Goal: Transaction & Acquisition: Obtain resource

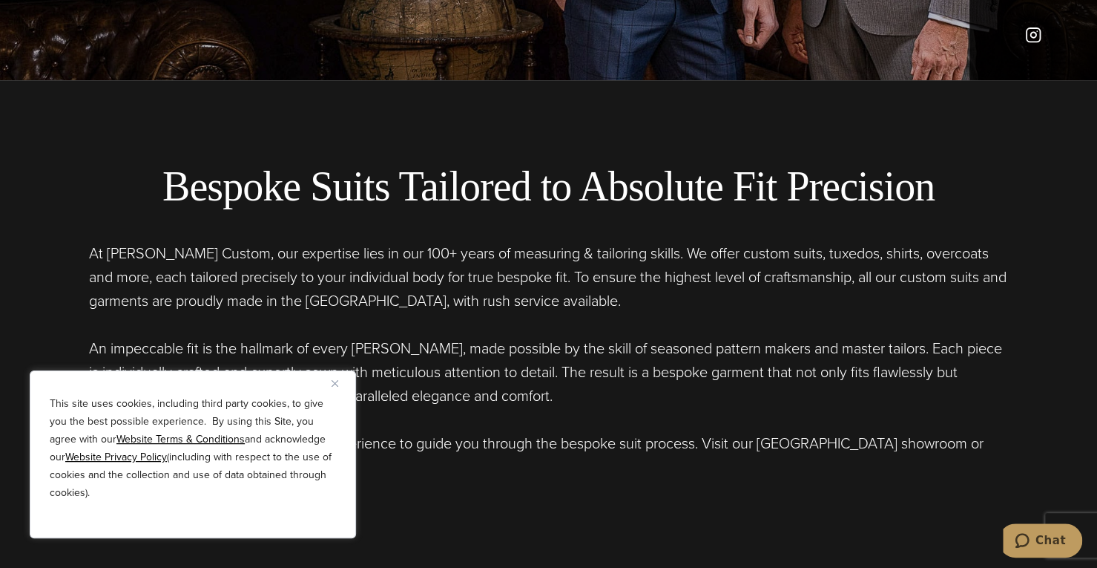
scroll to position [488, 0]
click at [328, 372] on div "This site uses cookies, including third party cookies, to give you the best pos…" at bounding box center [193, 454] width 326 height 168
click at [331, 379] on div "This site uses cookies, including third party cookies, to give you the best pos…" at bounding box center [193, 454] width 326 height 168
click at [337, 386] on img "Close" at bounding box center [335, 383] width 7 height 7
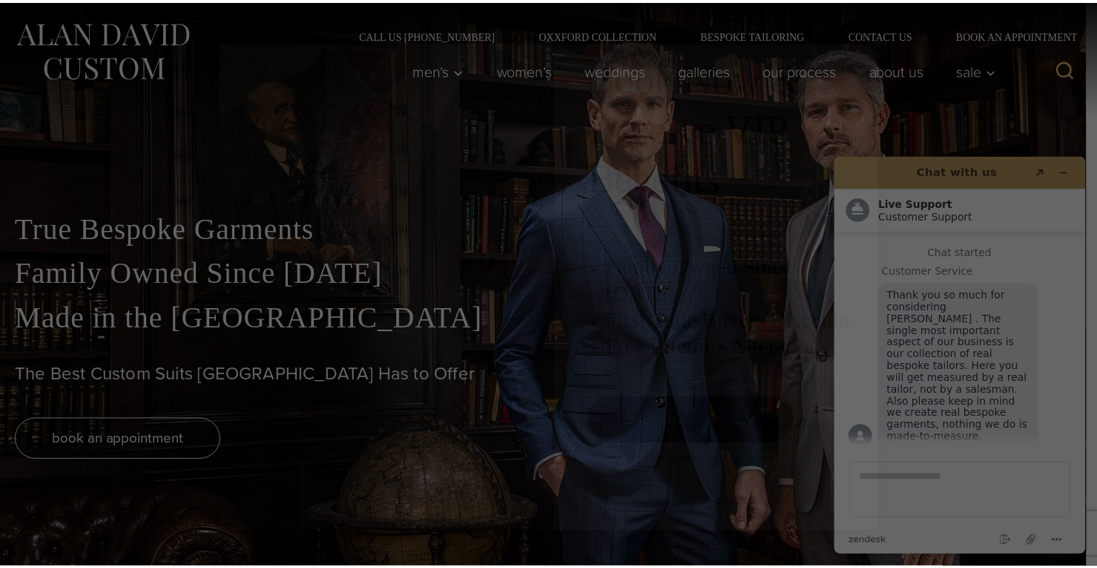
scroll to position [0, 0]
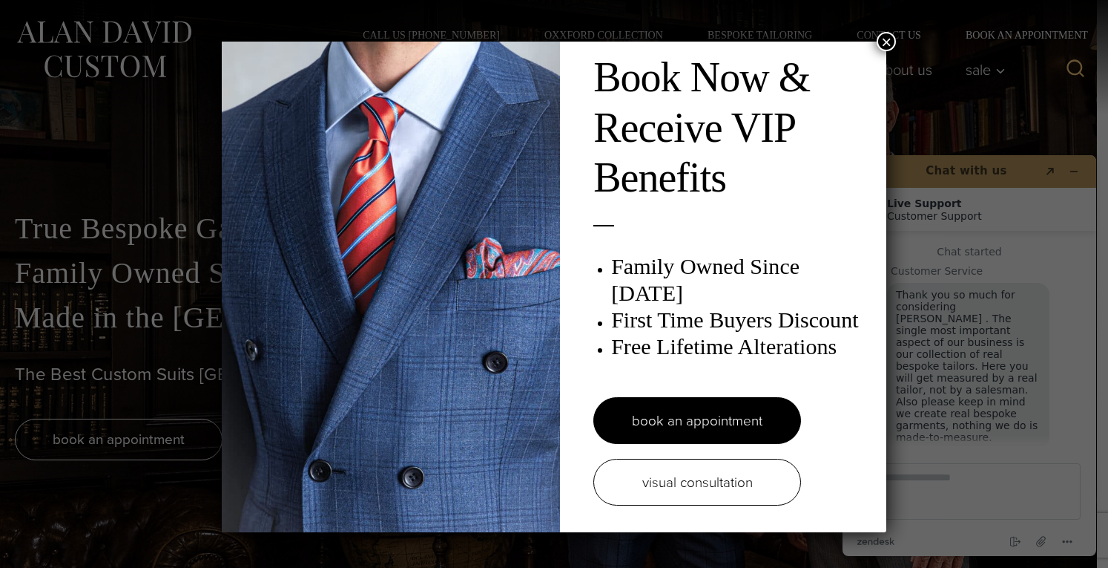
click at [877, 41] on button "×" at bounding box center [886, 41] width 19 height 19
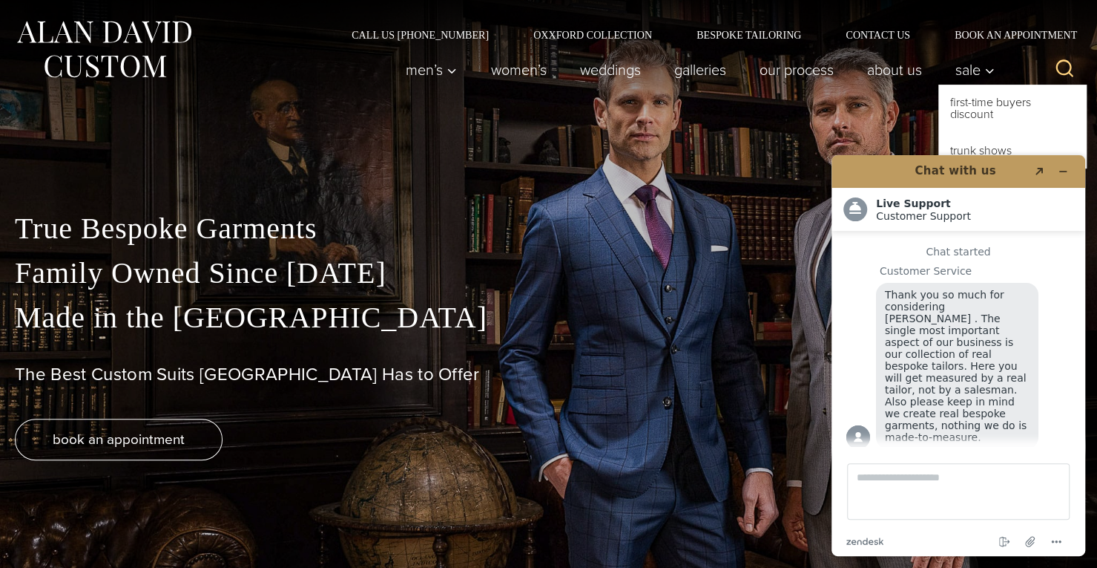
click at [985, 75] on button "Sale\a\9\9\9\9 sub menu toggle" at bounding box center [971, 70] width 65 height 30
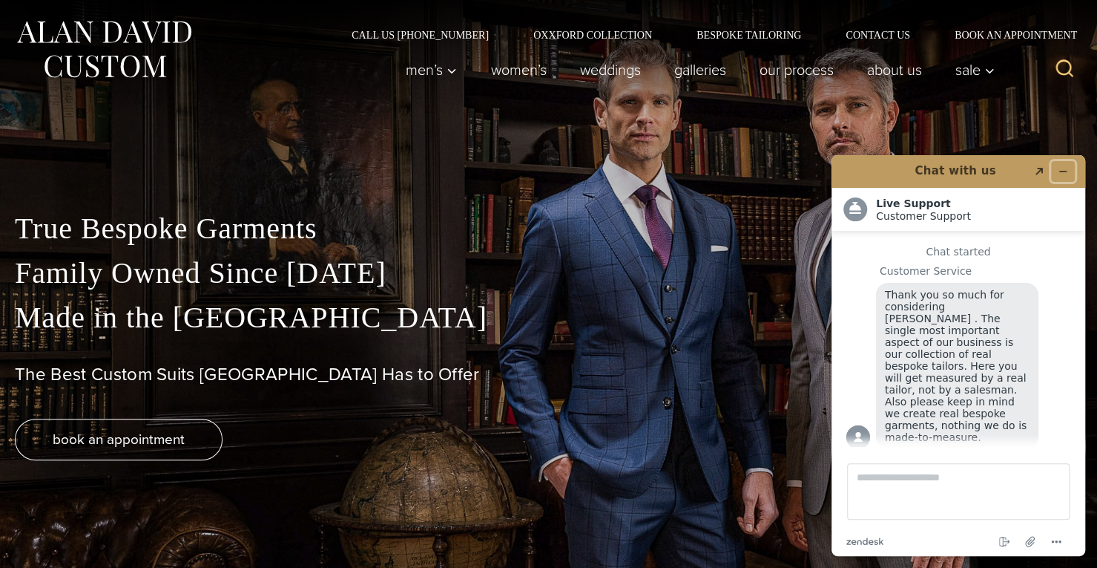
click at [1068, 166] on icon "Minimize widget" at bounding box center [1063, 171] width 10 height 10
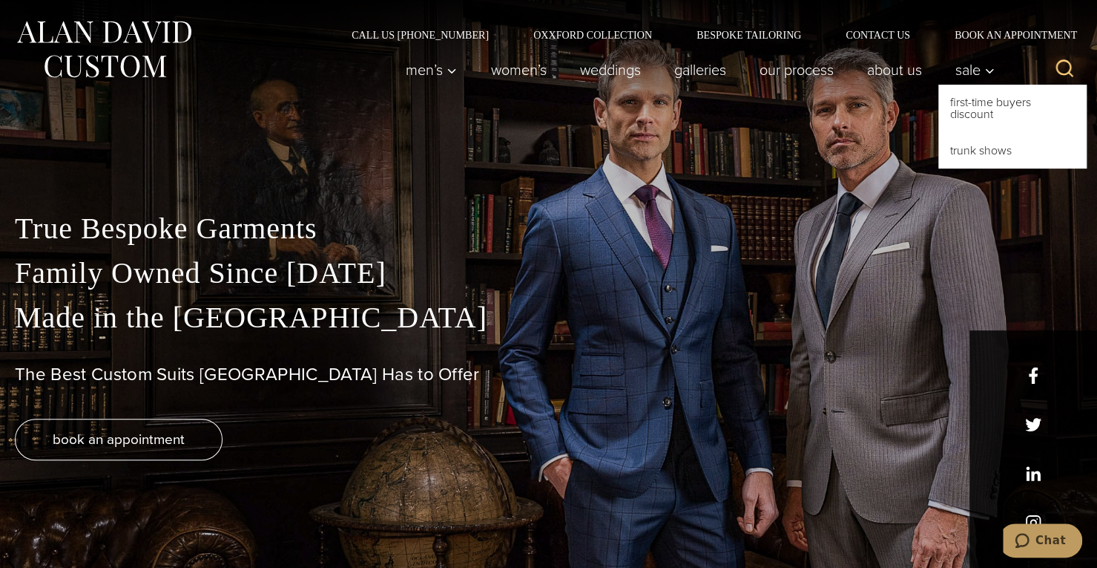
click at [973, 101] on link "First-Time Buyers Discount" at bounding box center [1013, 108] width 148 height 47
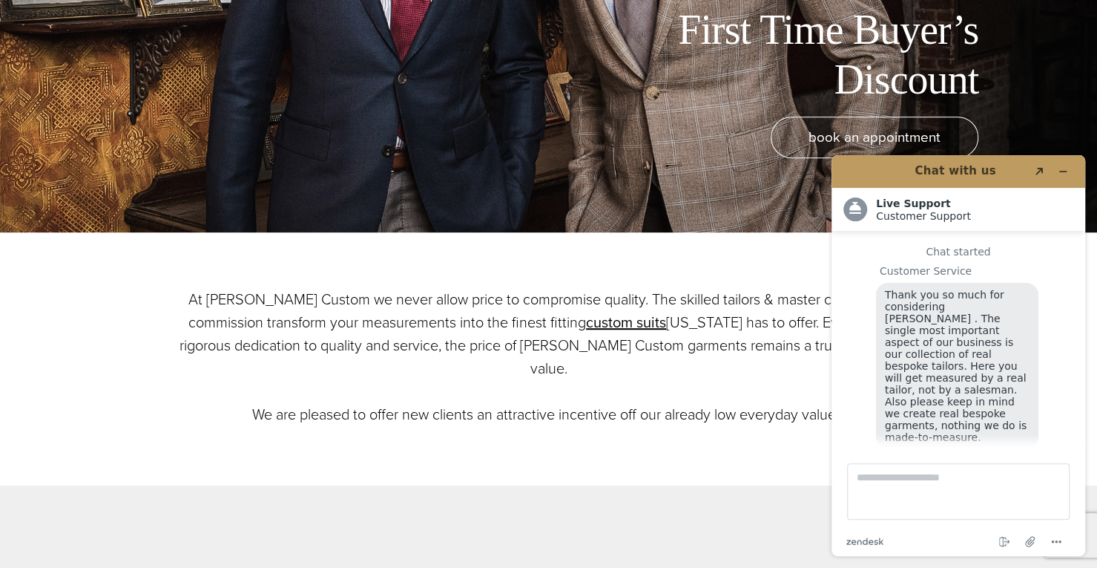
scroll to position [18, 0]
